Goal: Check status

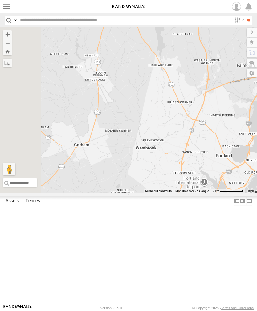
click at [3, 10] on label at bounding box center [6, 6] width 9 height 9
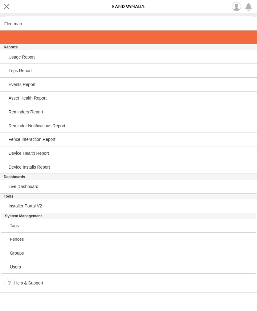
click at [16, 40] on span at bounding box center [10, 37] width 13 height 5
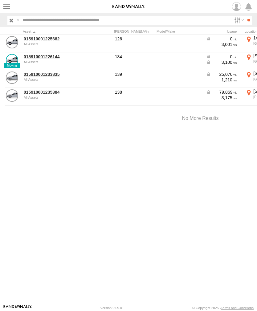
click at [43, 76] on link "015910001233835" at bounding box center [54, 74] width 60 height 6
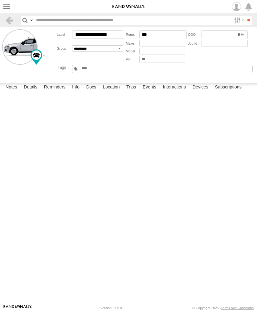
click at [152, 92] on label "Events" at bounding box center [150, 87] width 20 height 9
